Goal: Information Seeking & Learning: Learn about a topic

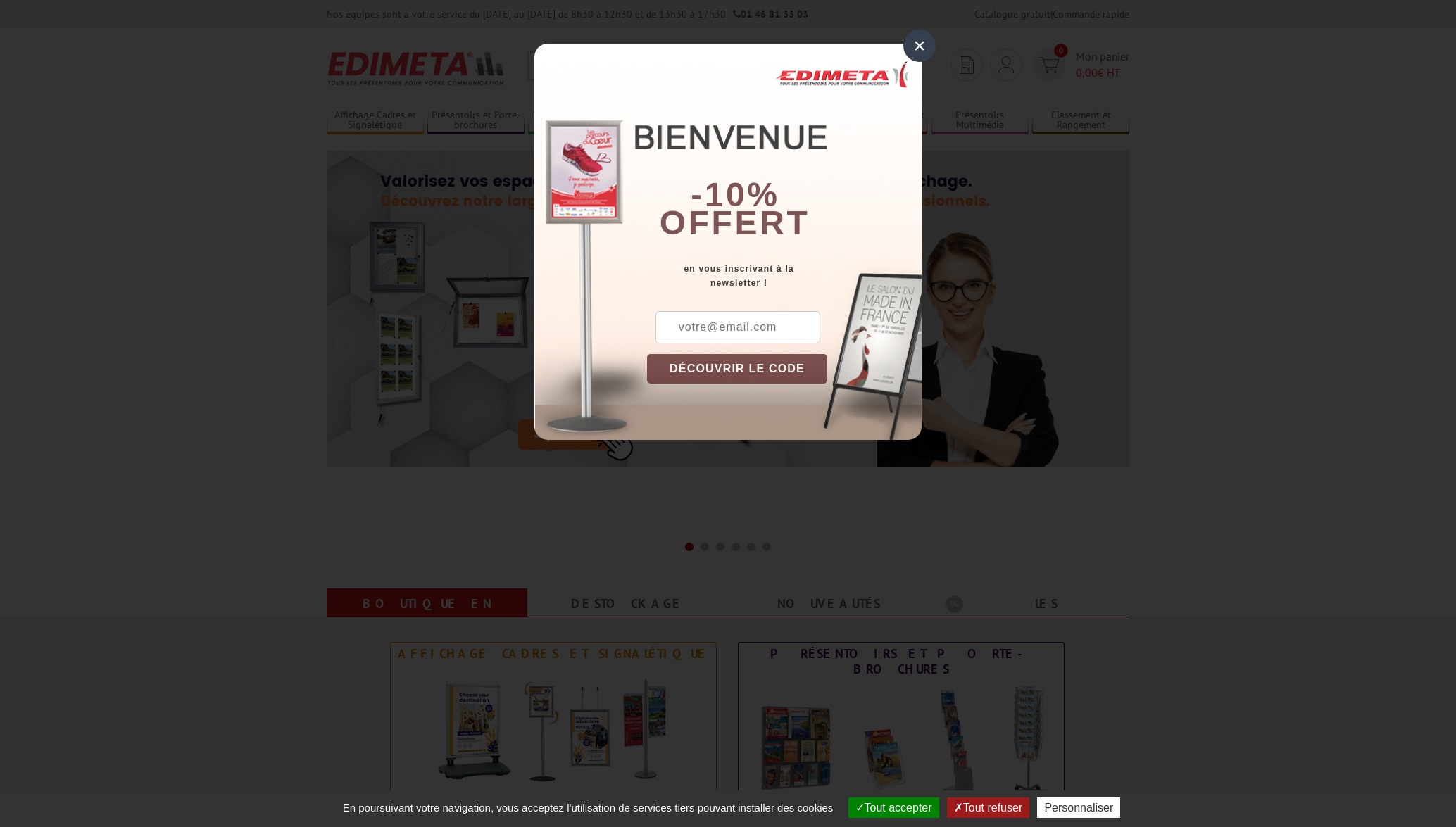
drag, startPoint x: 916, startPoint y: 46, endPoint x: 927, endPoint y: 73, distance: 29.2
click at [917, 46] on div "×" at bounding box center [920, 46] width 33 height 33
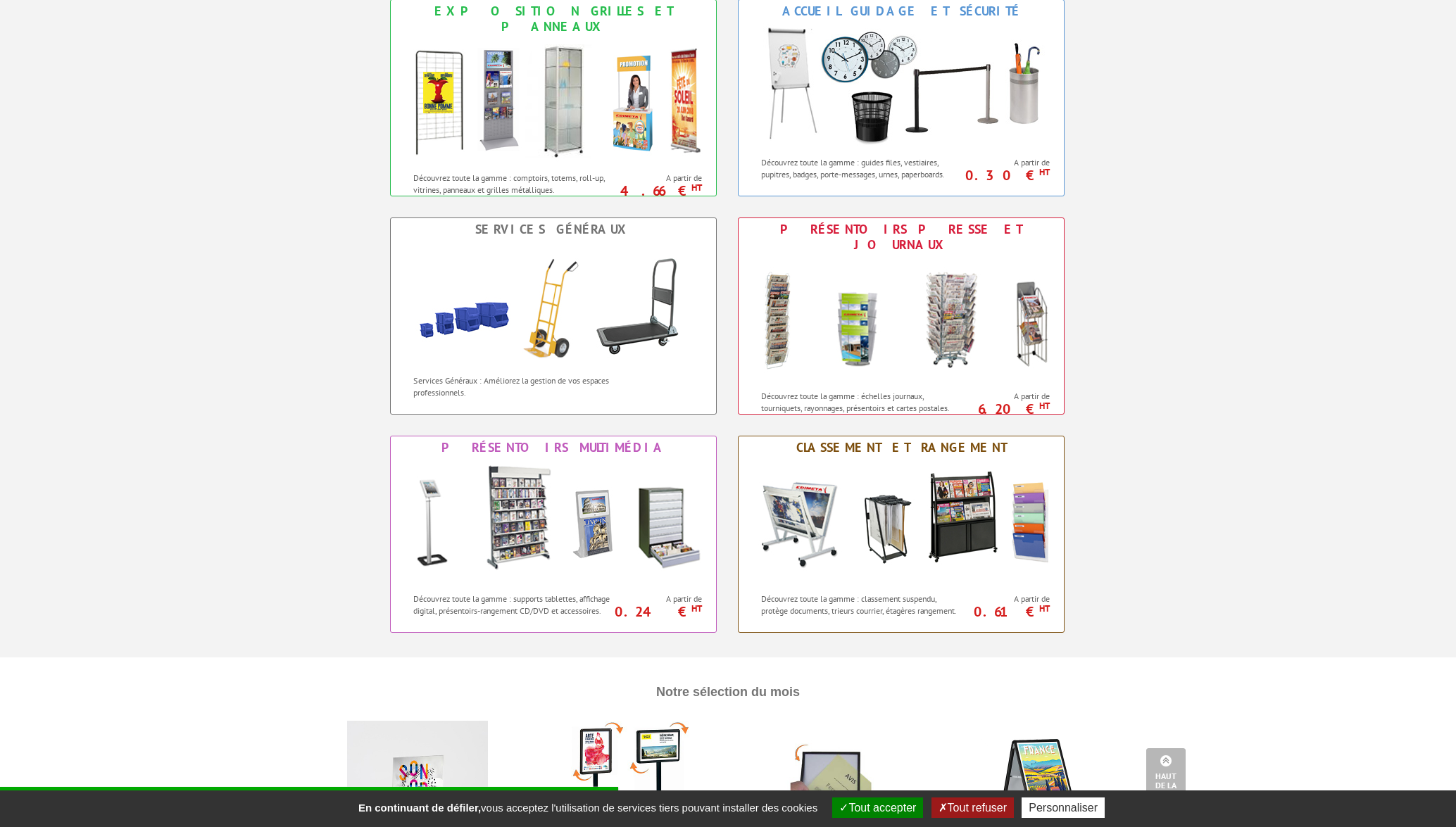
scroll to position [854, 0]
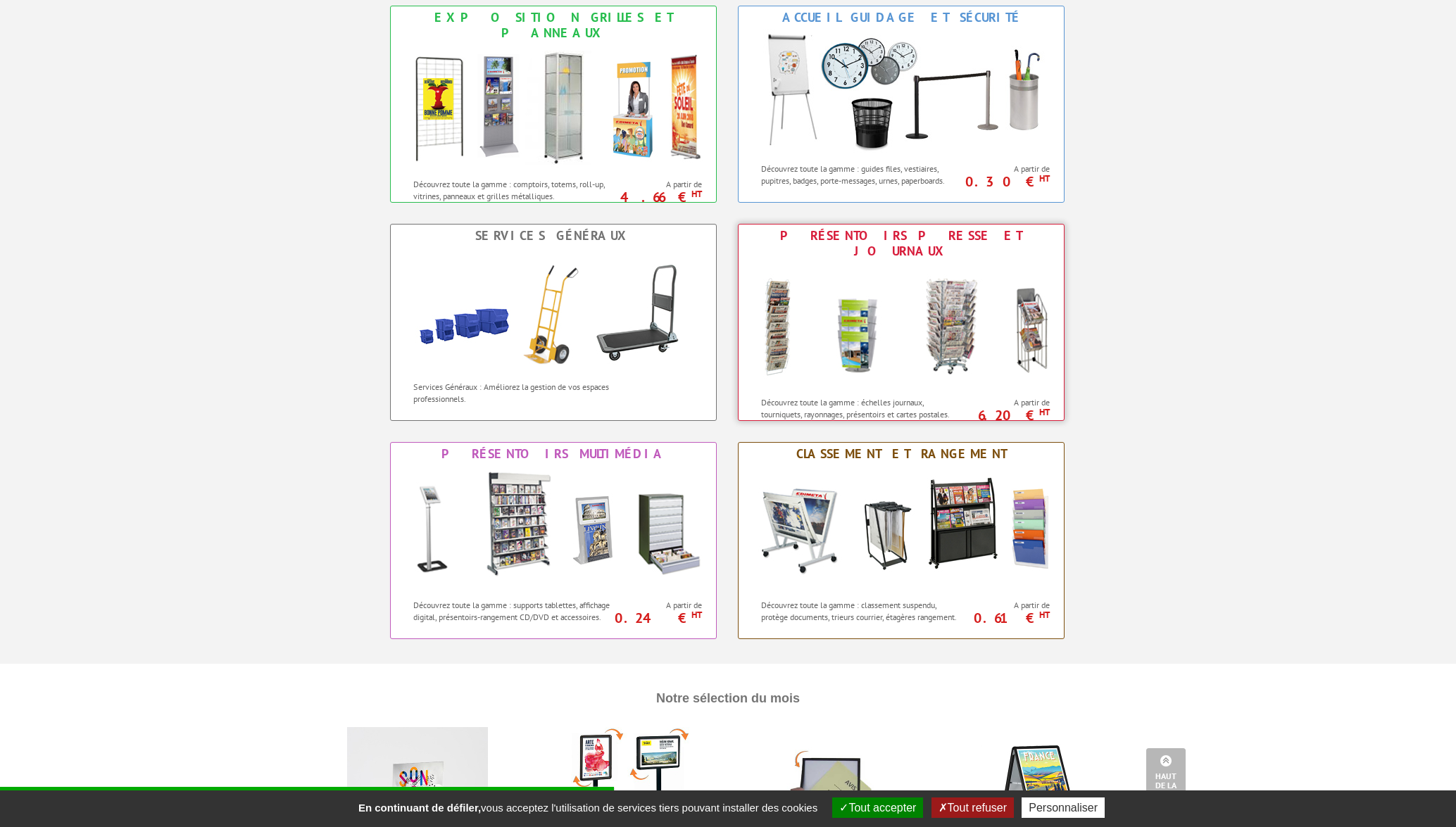
click at [893, 318] on img at bounding box center [900, 325] width 310 height 127
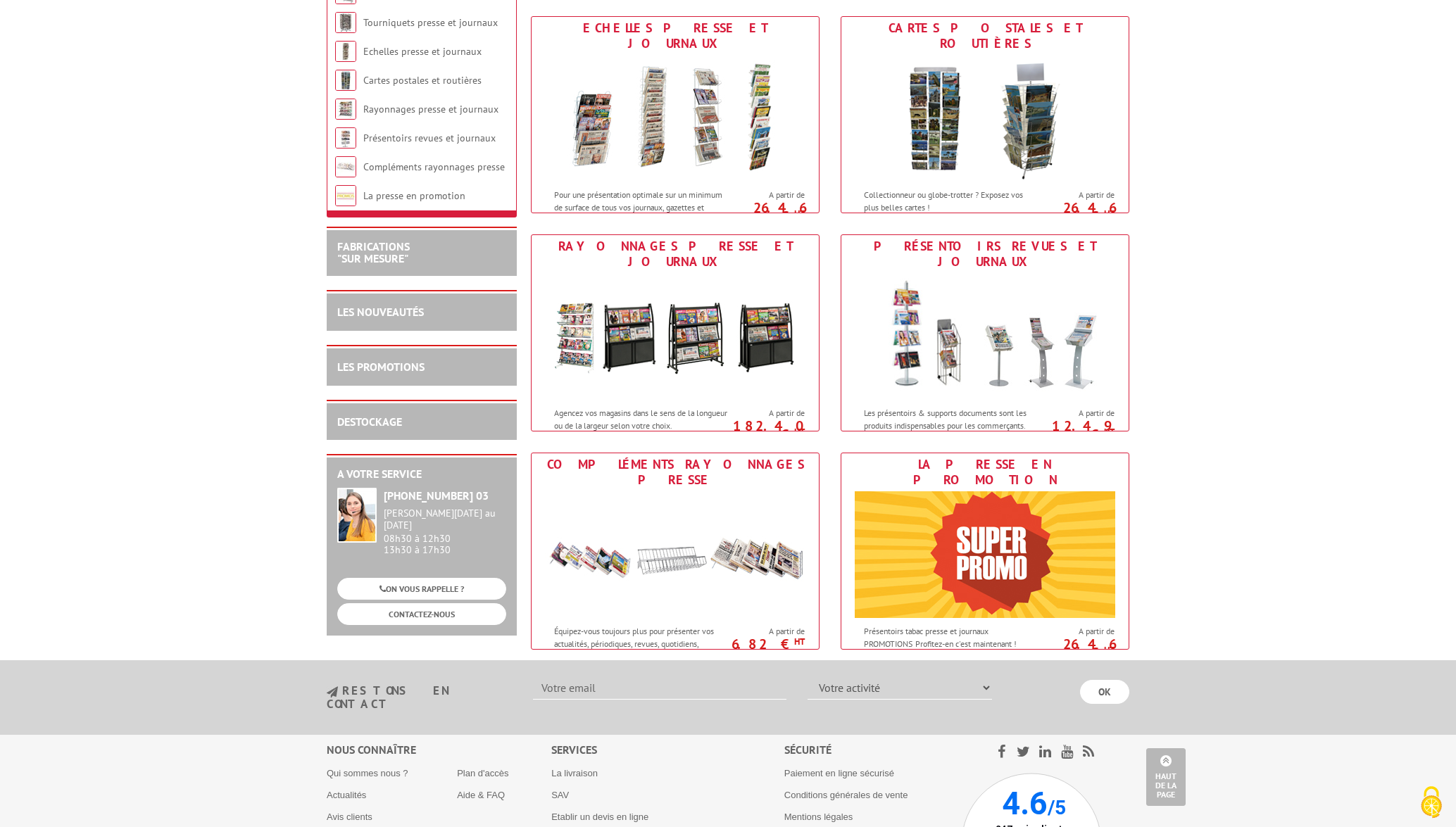
scroll to position [436, 0]
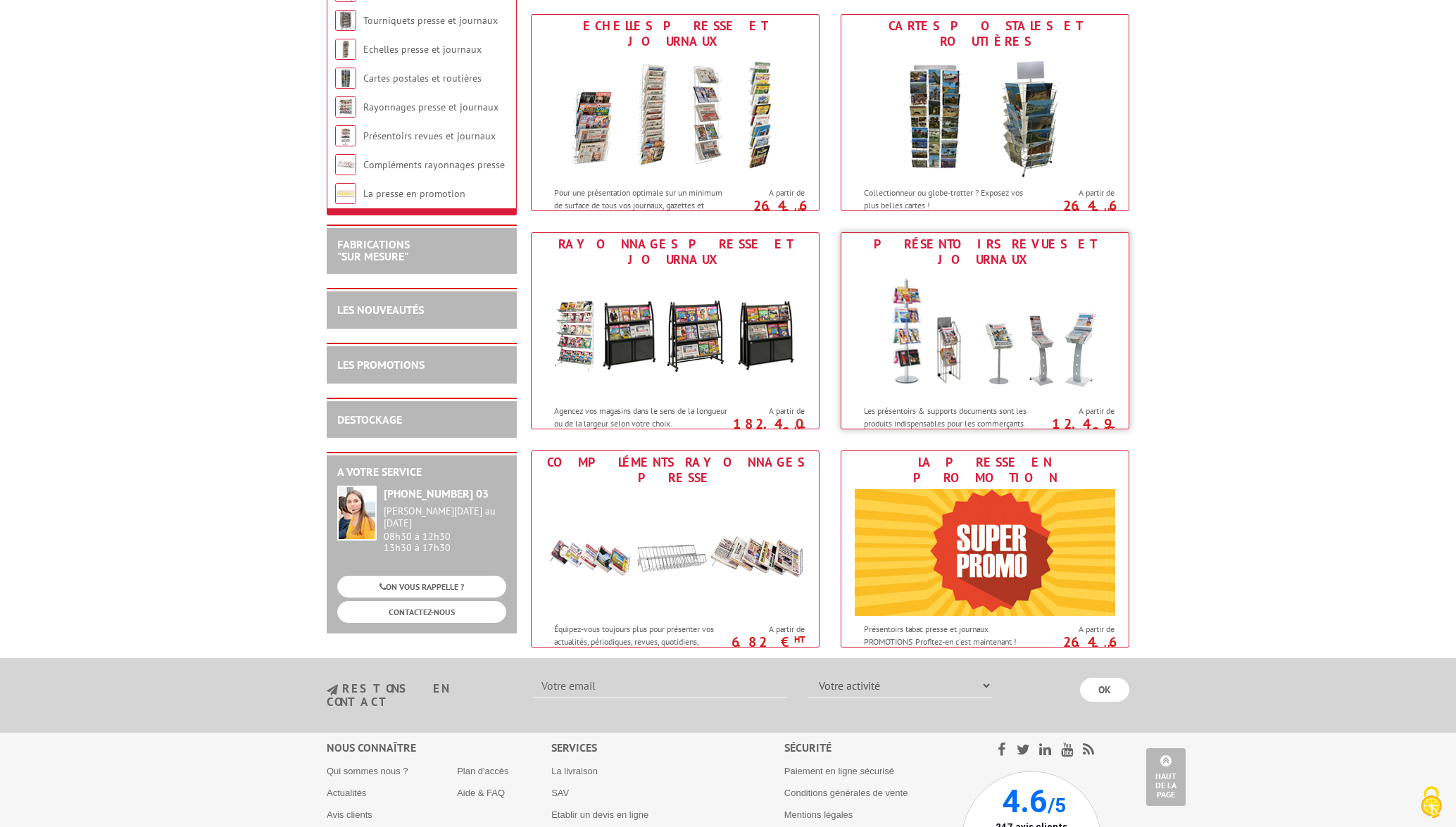
click at [934, 323] on img at bounding box center [984, 334] width 261 height 127
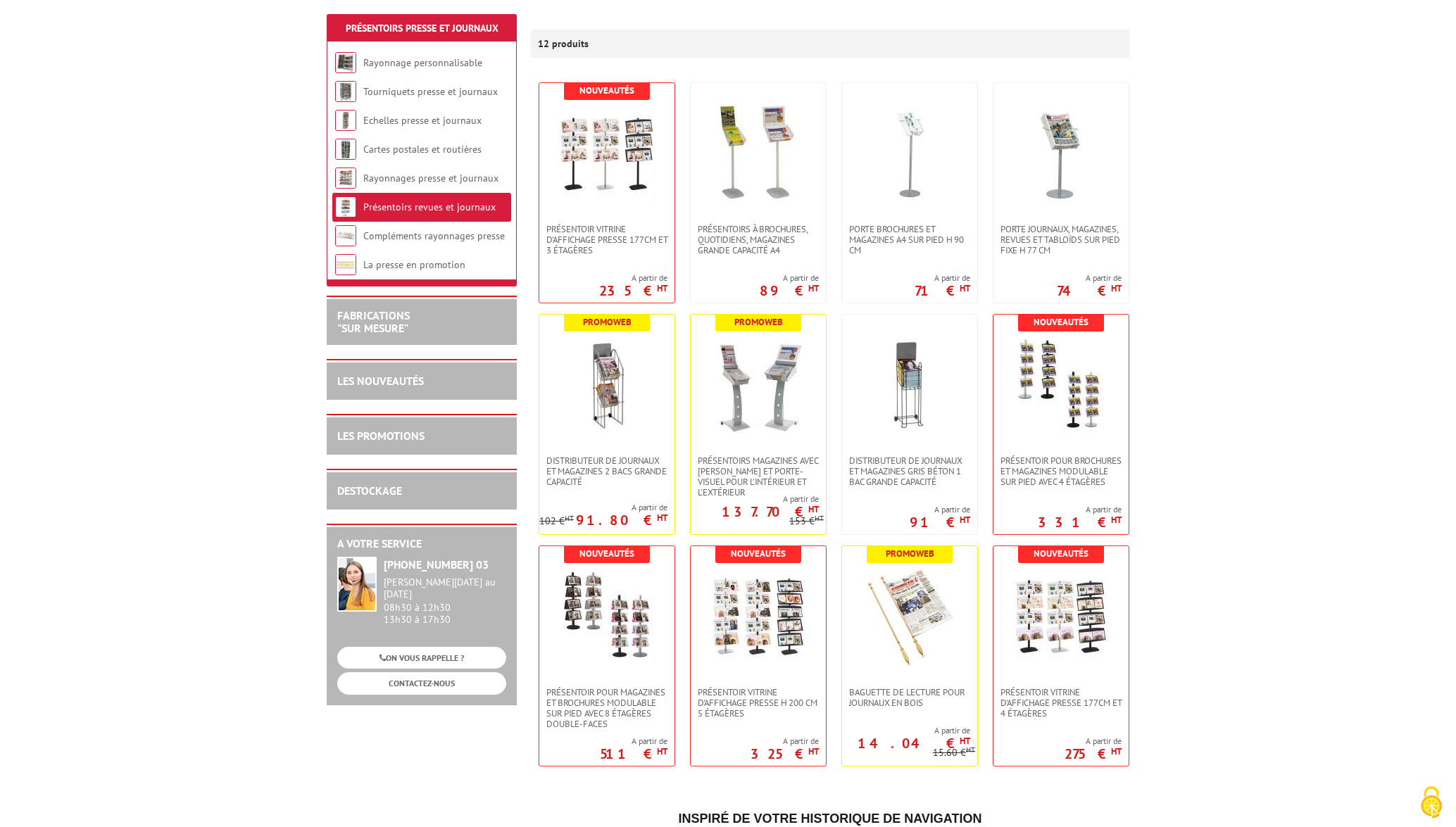
scroll to position [239, 0]
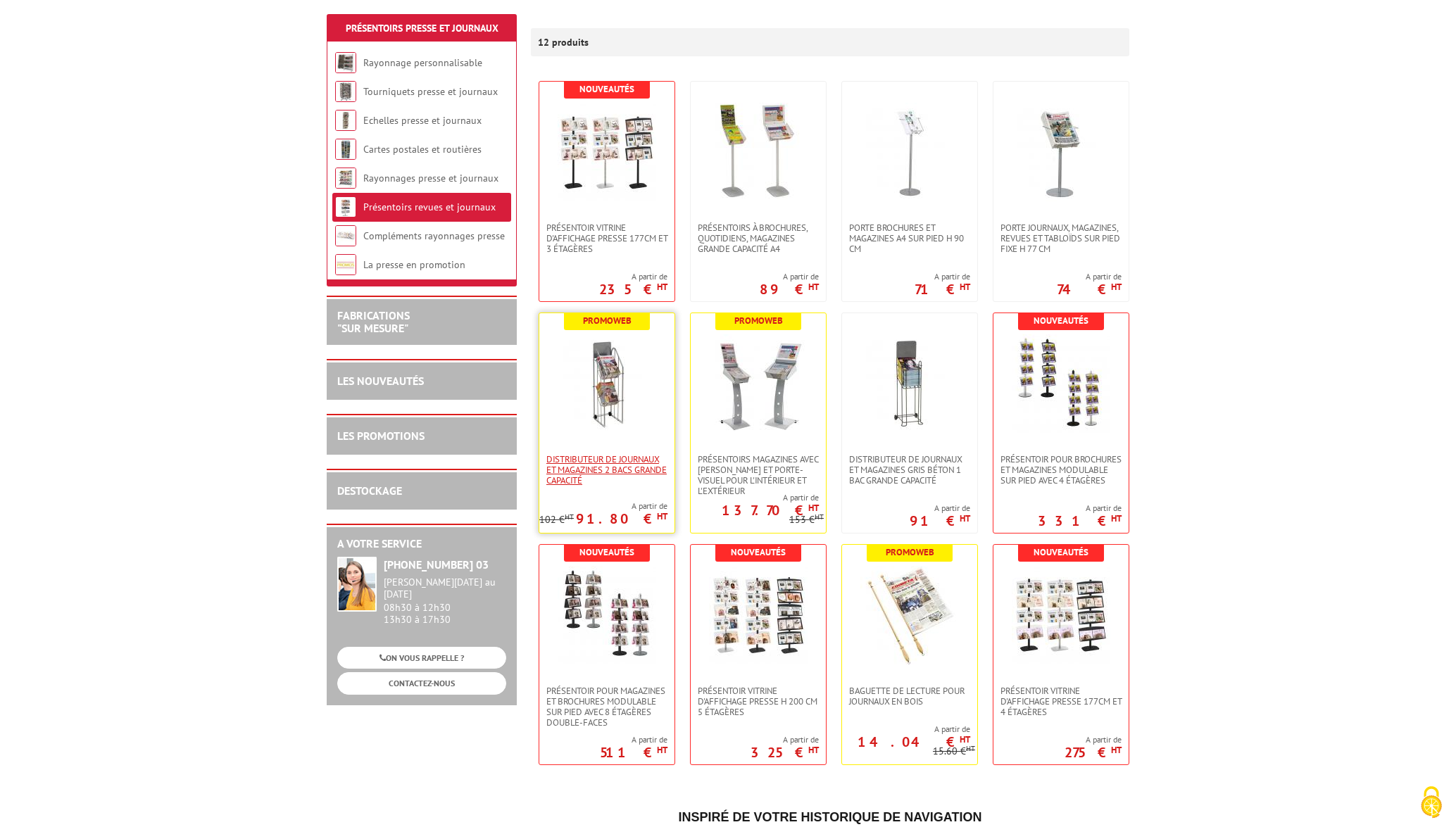
click at [598, 460] on span "Distributeur de journaux et magazines 2 bacs grande capacité" at bounding box center [606, 470] width 121 height 32
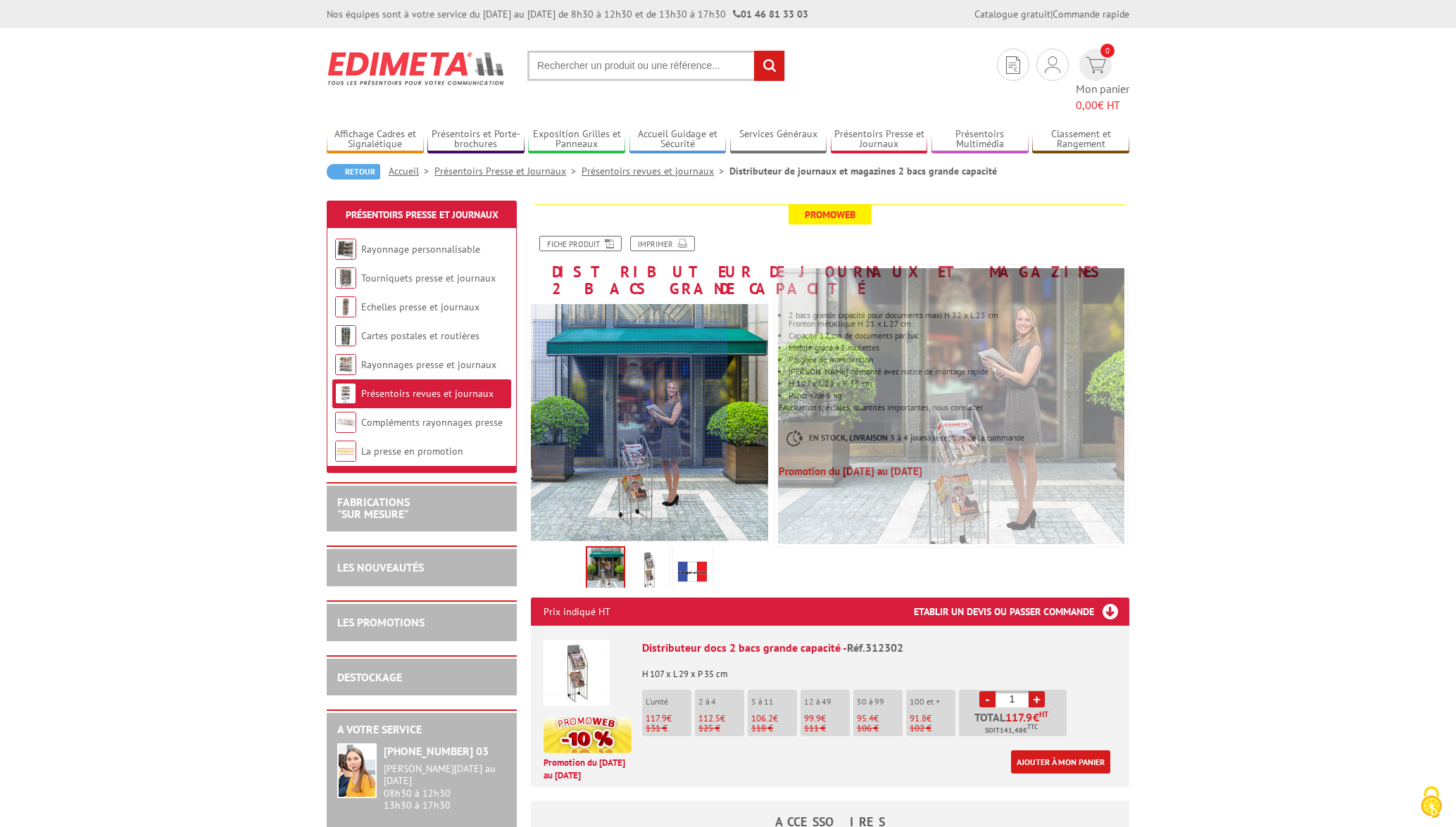
click at [631, 397] on div at bounding box center [631, 397] width 195 height 155
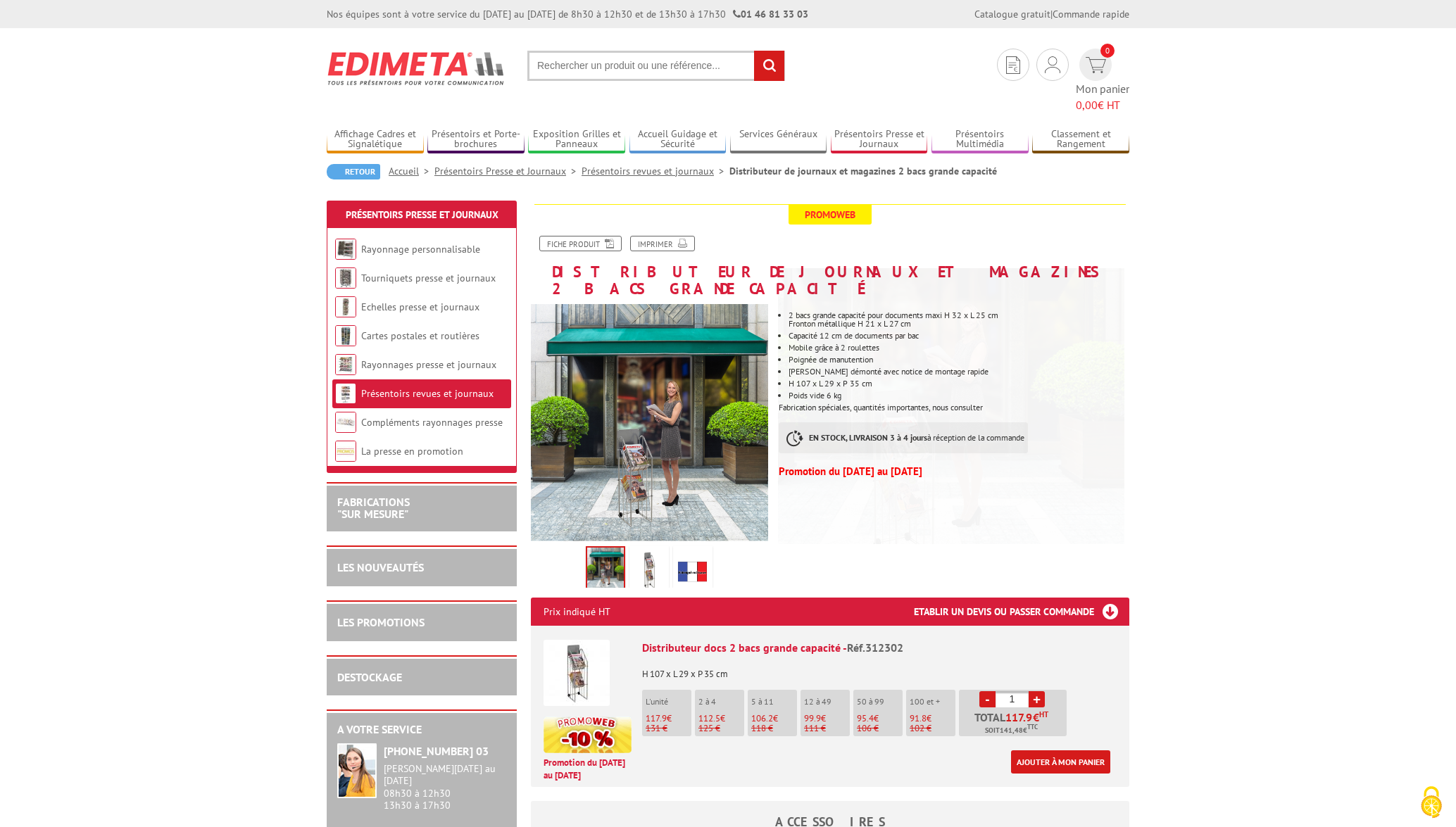
click at [899, 403] on img at bounding box center [929, 379] width 423 height 423
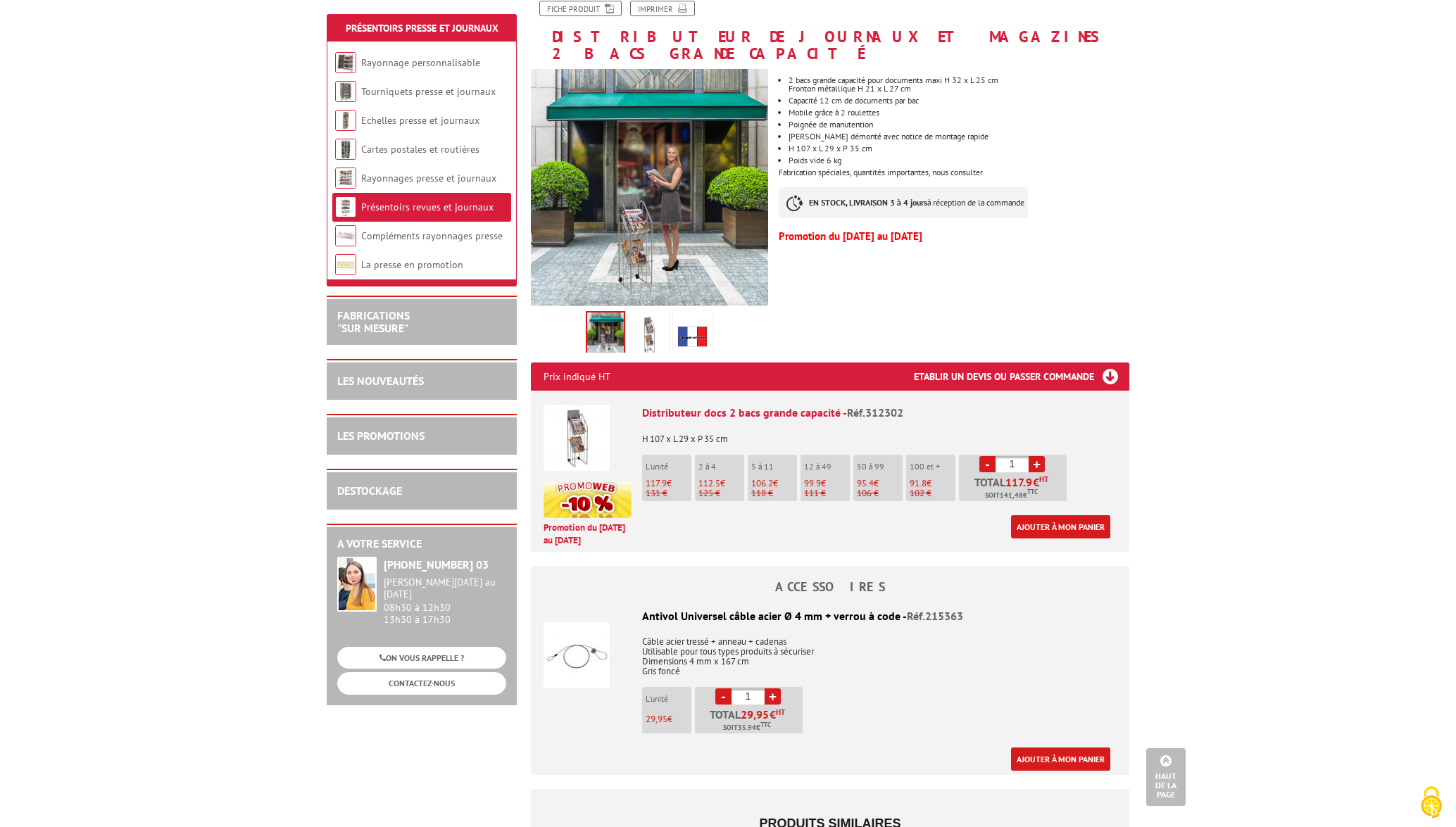
scroll to position [227, 0]
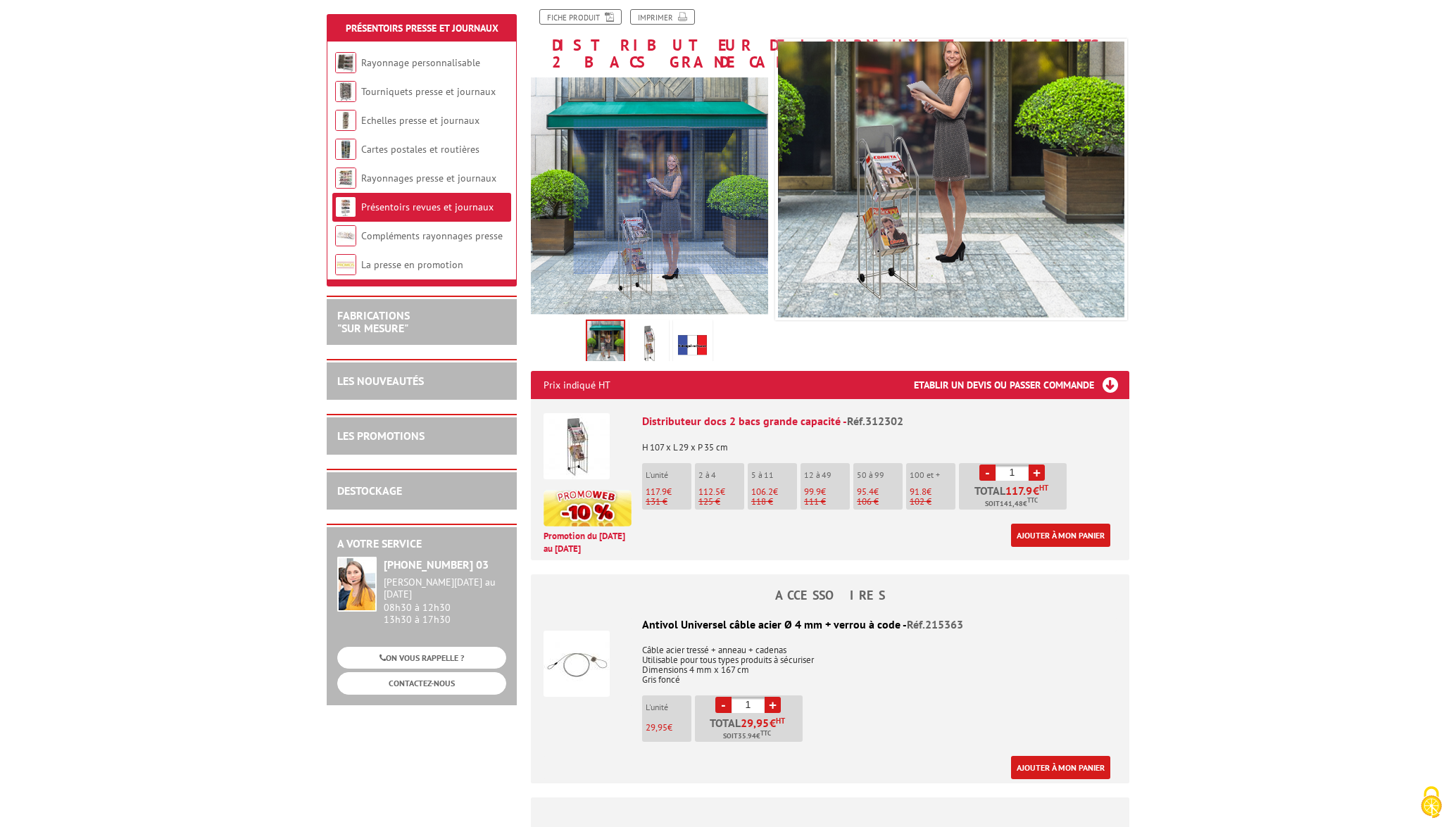
click at [683, 197] on div at bounding box center [671, 197] width 195 height 155
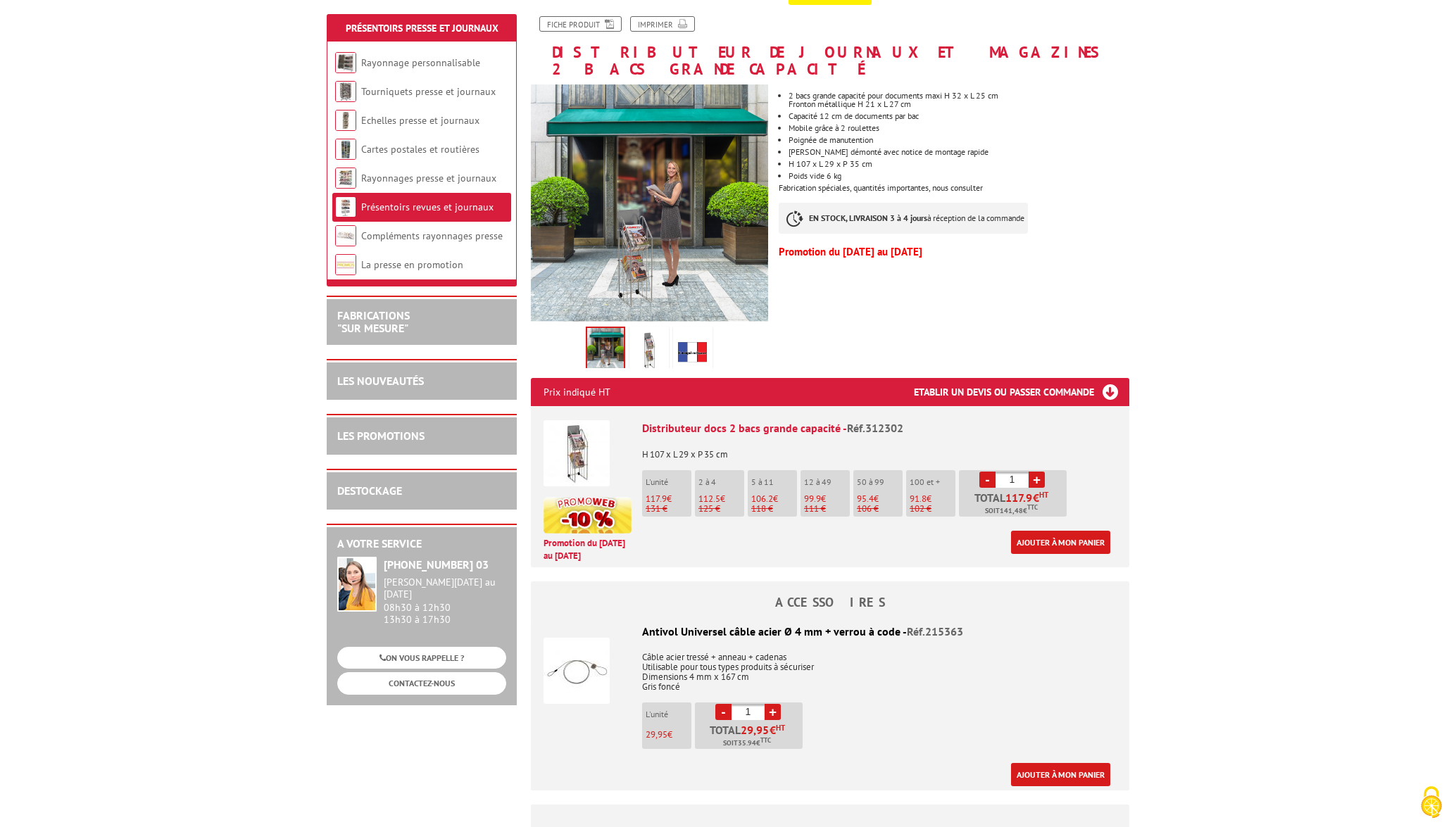
scroll to position [241, 0]
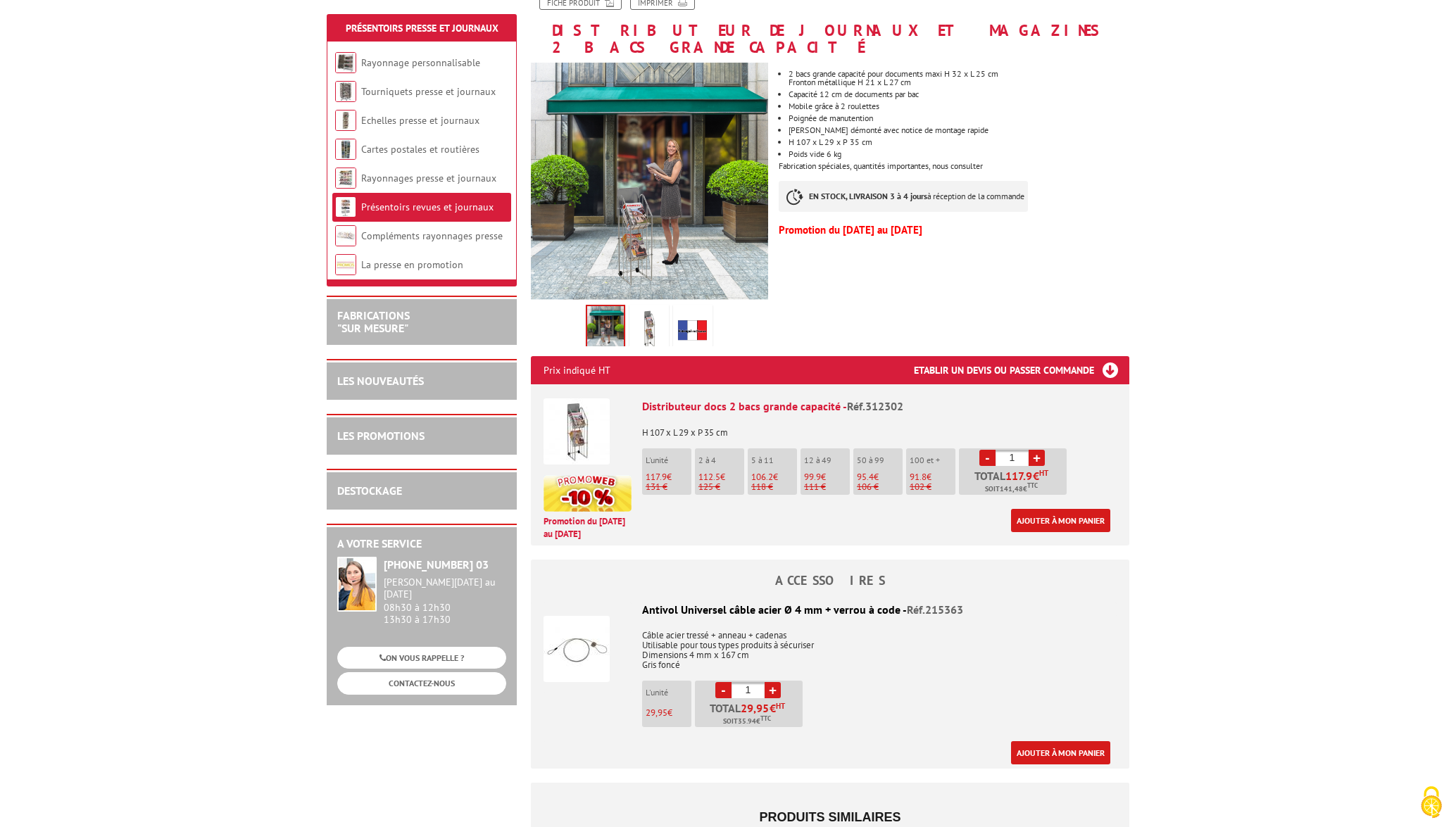
click at [573, 398] on img at bounding box center [576, 431] width 66 height 66
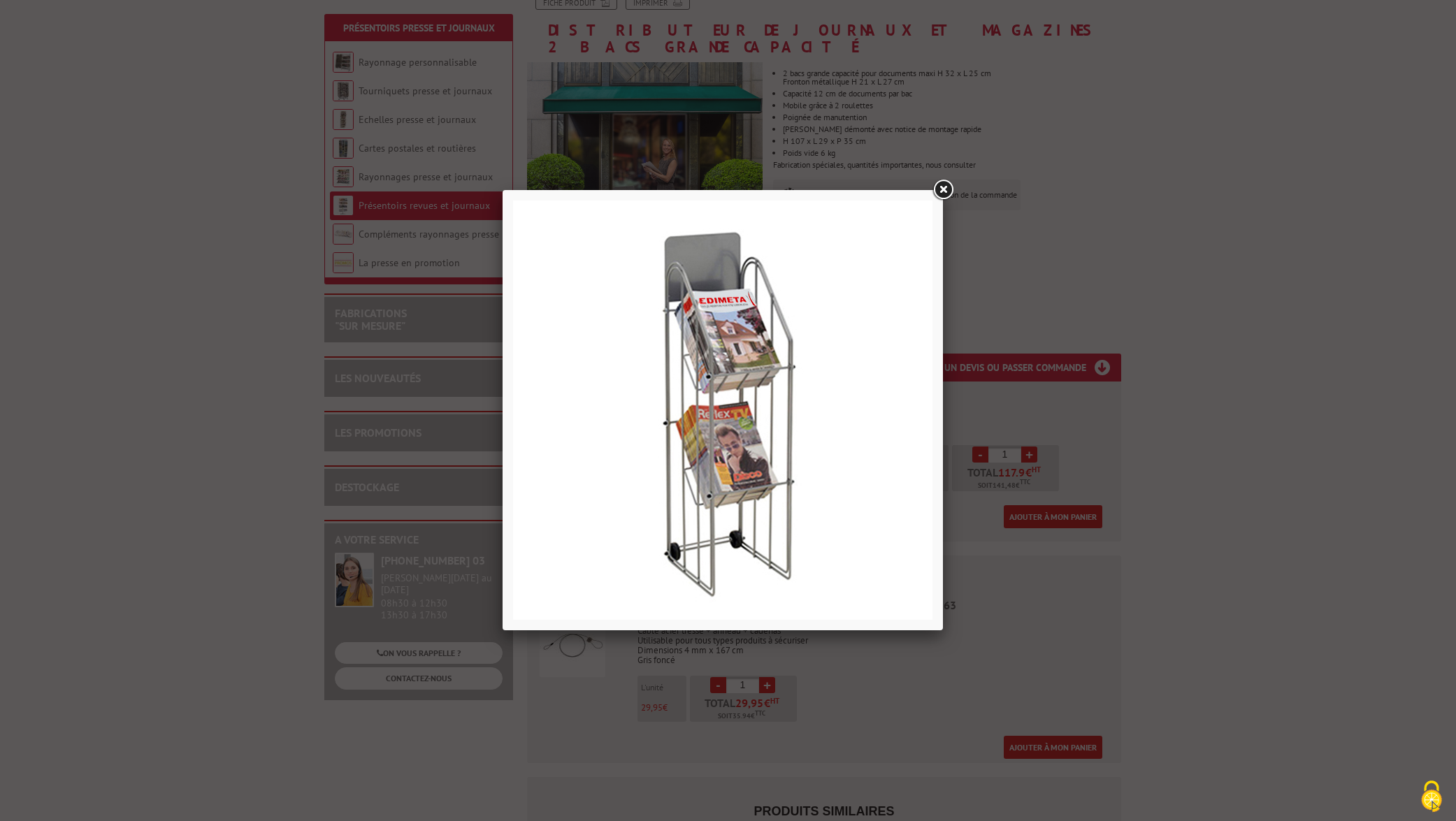
click at [569, 389] on img at bounding box center [723, 410] width 420 height 420
click at [836, 269] on img at bounding box center [723, 410] width 420 height 420
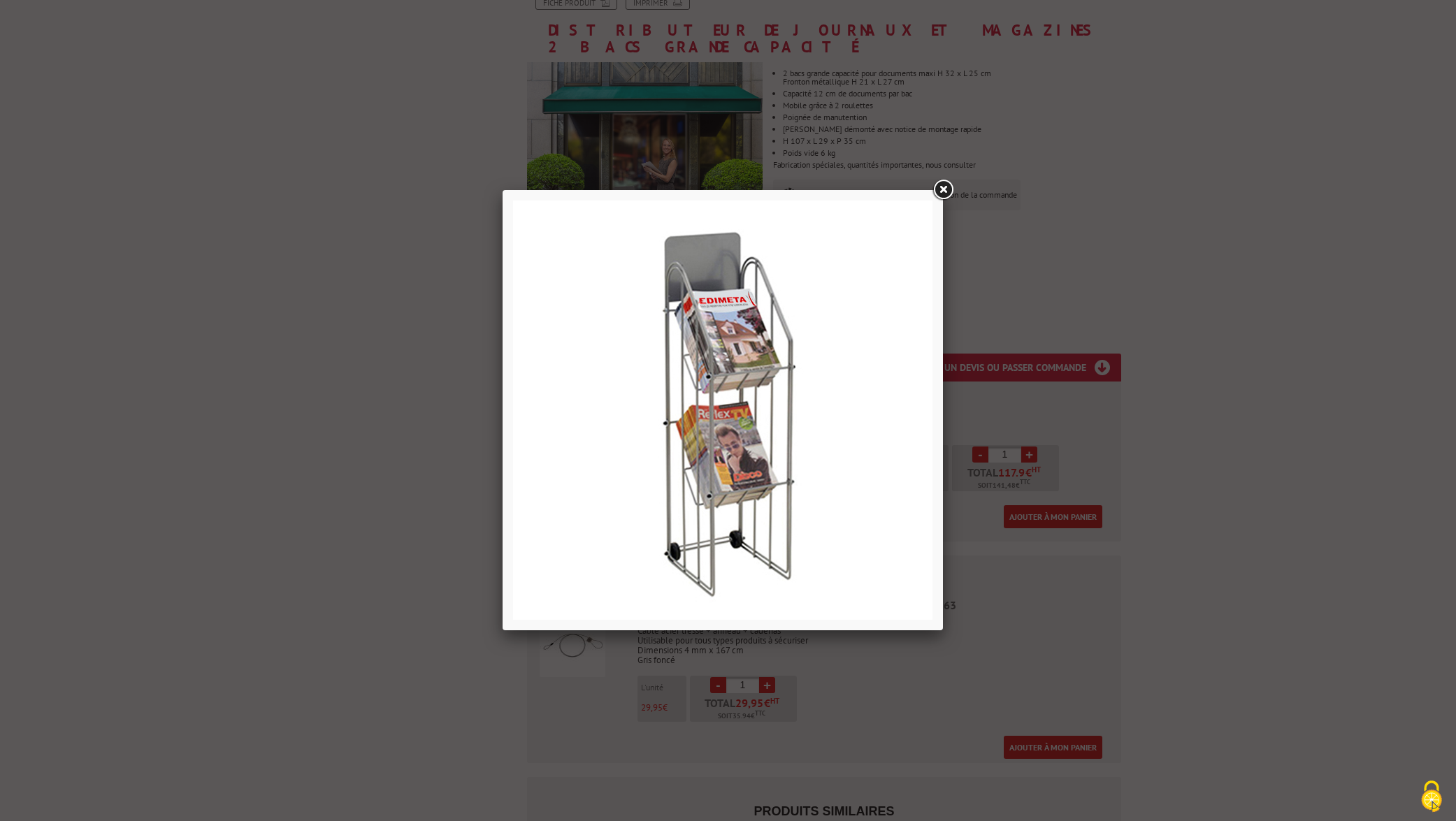
click at [941, 187] on link at bounding box center [943, 190] width 25 height 25
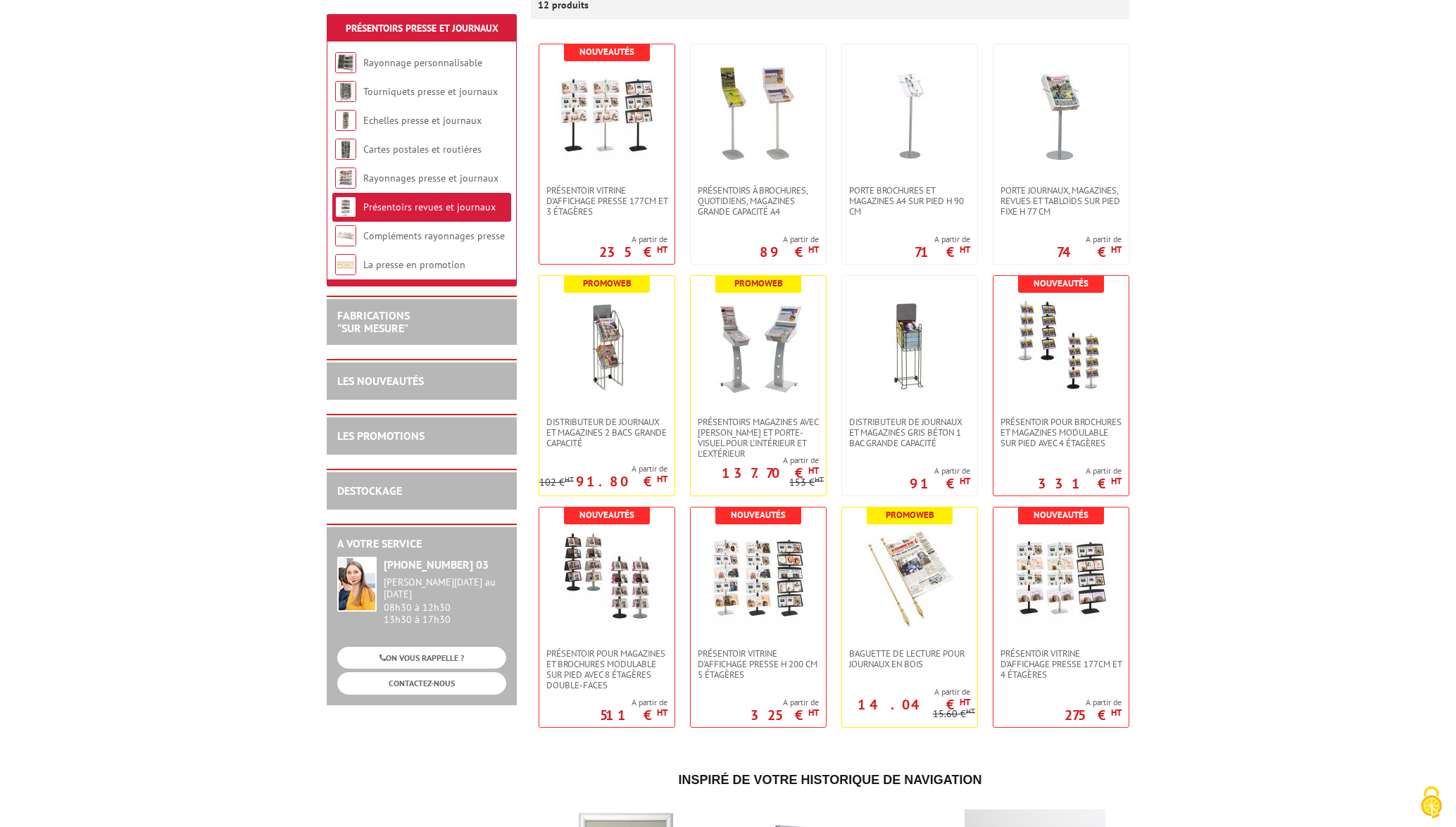
scroll to position [279, 0]
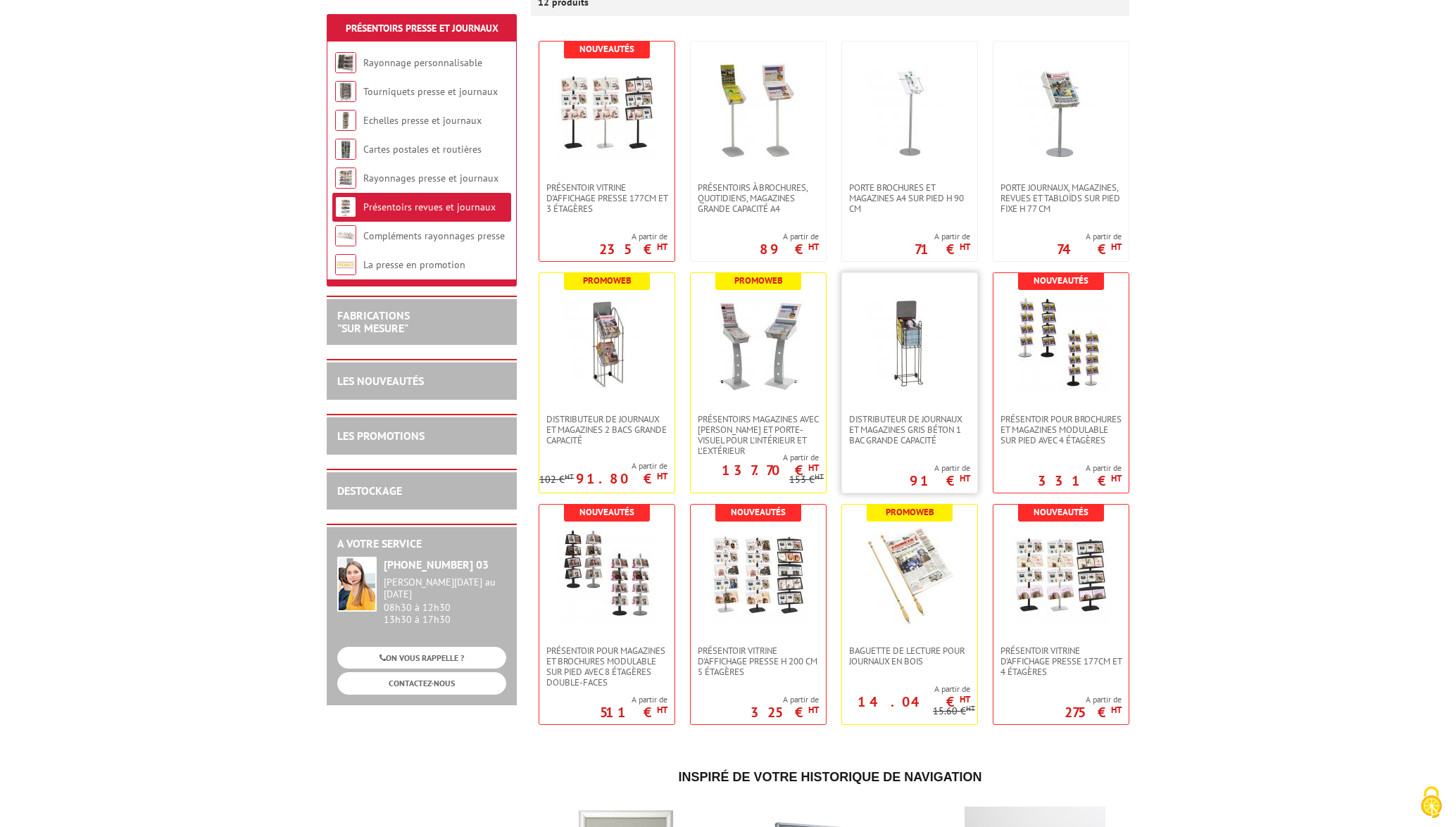
click at [904, 360] on img at bounding box center [909, 343] width 99 height 99
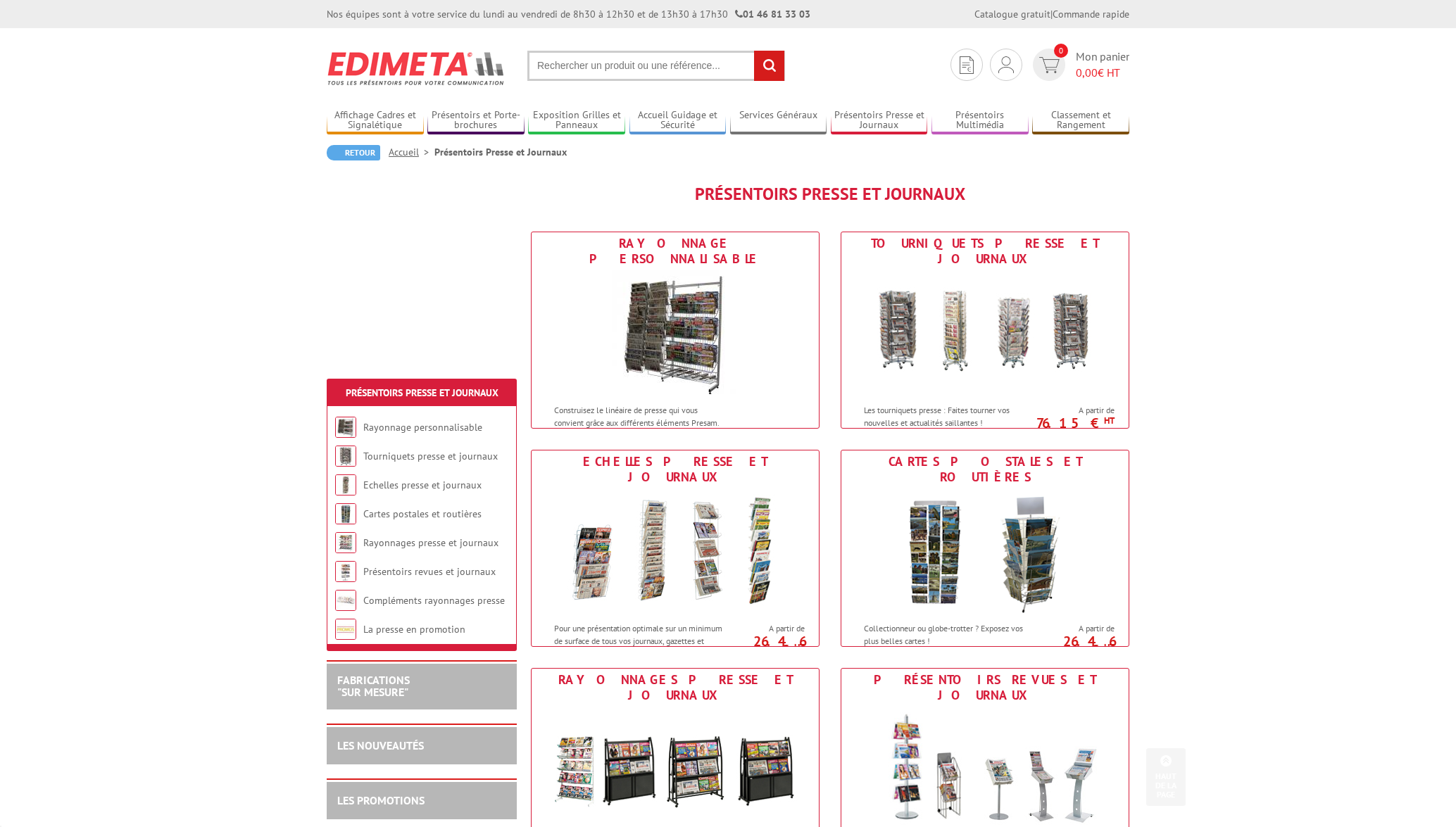
scroll to position [436, 0]
